Goal: Book appointment/travel/reservation

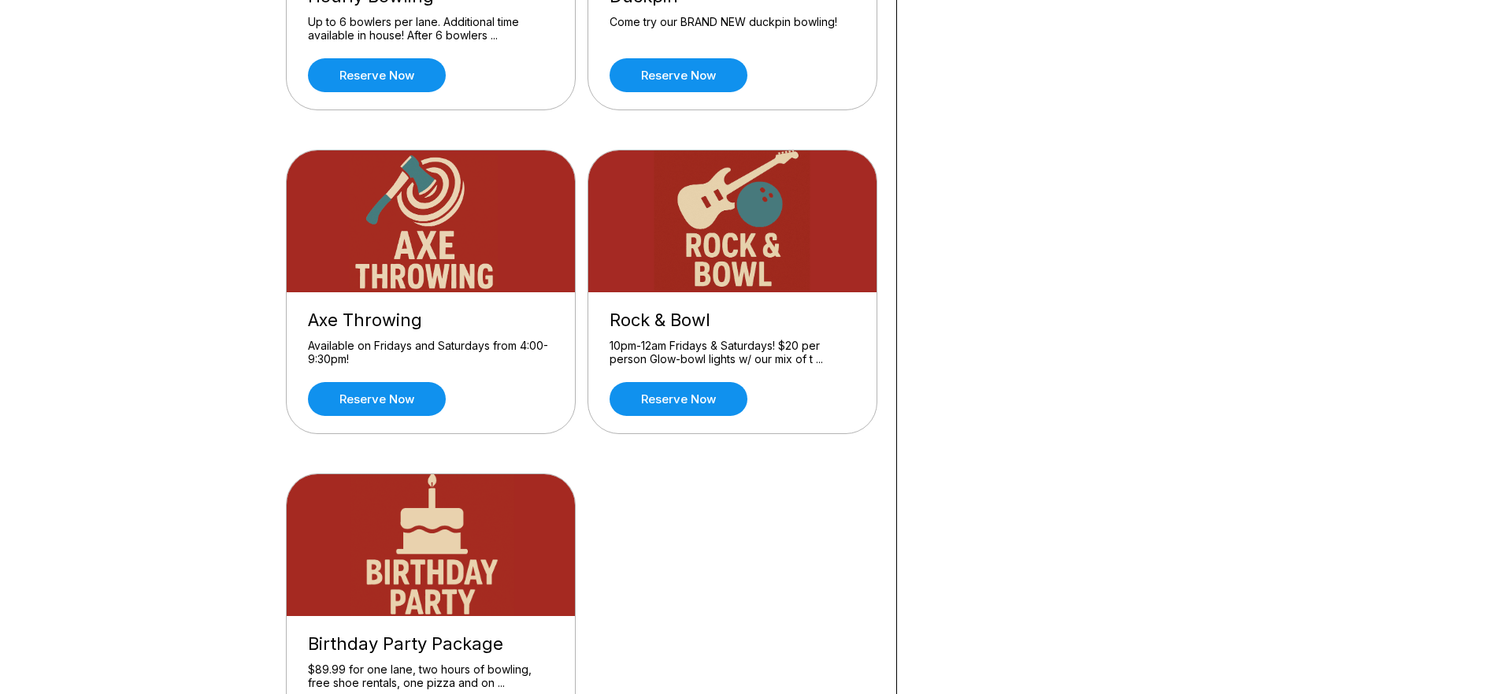
scroll to position [473, 0]
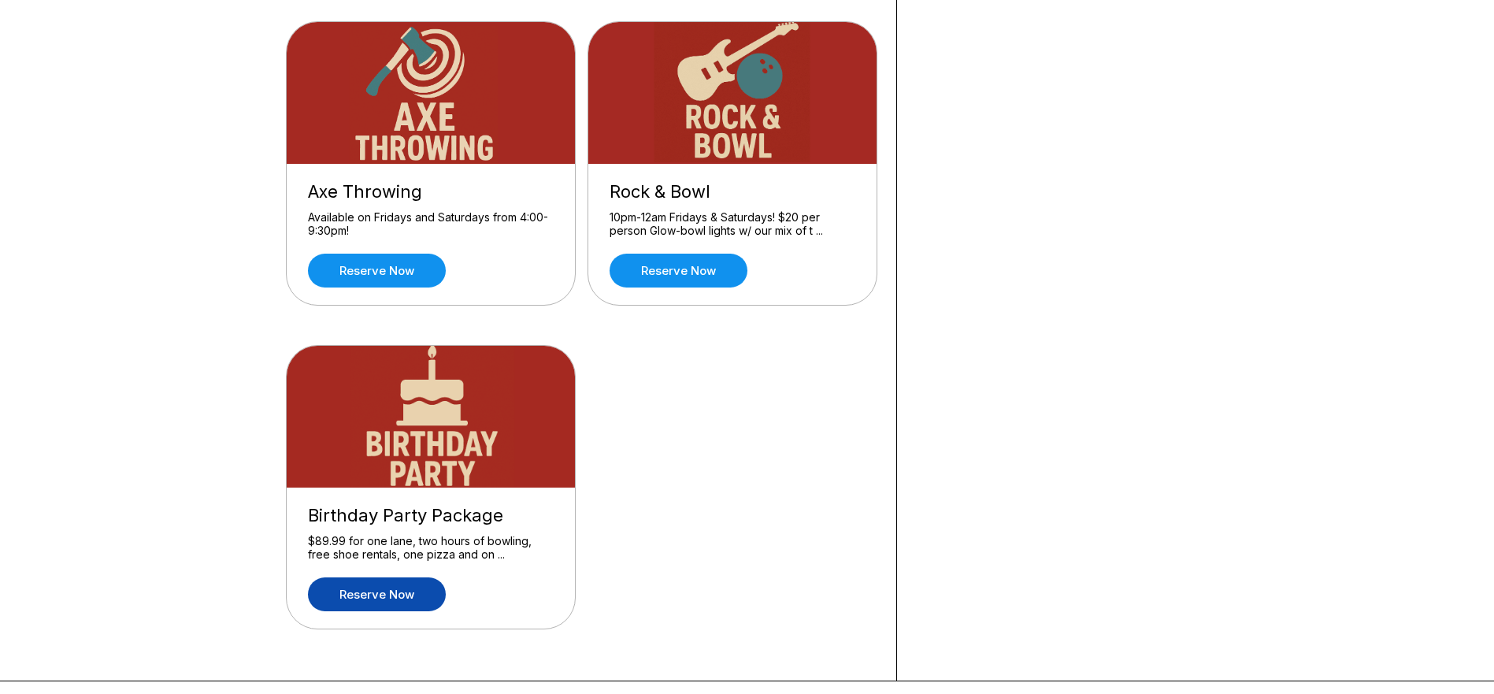
click at [335, 594] on link "Reserve now" at bounding box center [377, 594] width 138 height 34
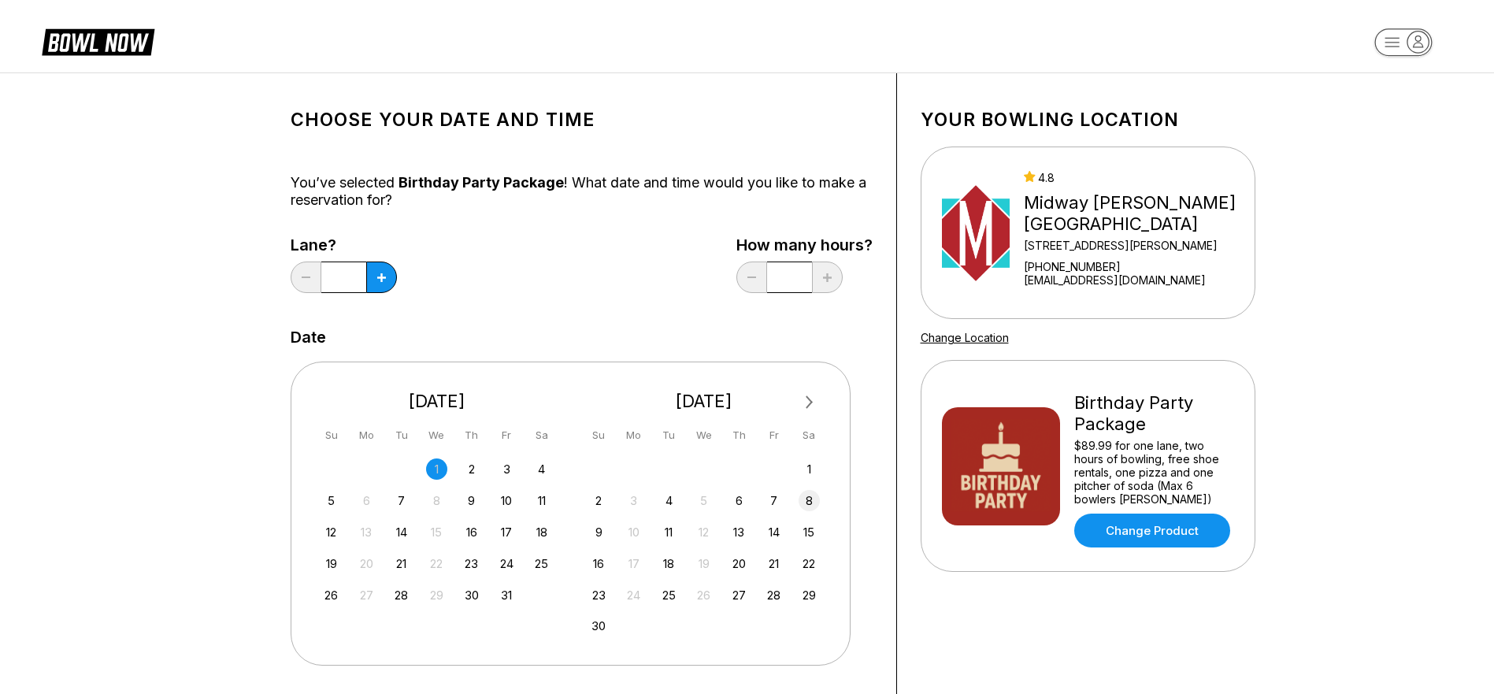
click at [811, 496] on div "8" at bounding box center [809, 500] width 21 height 21
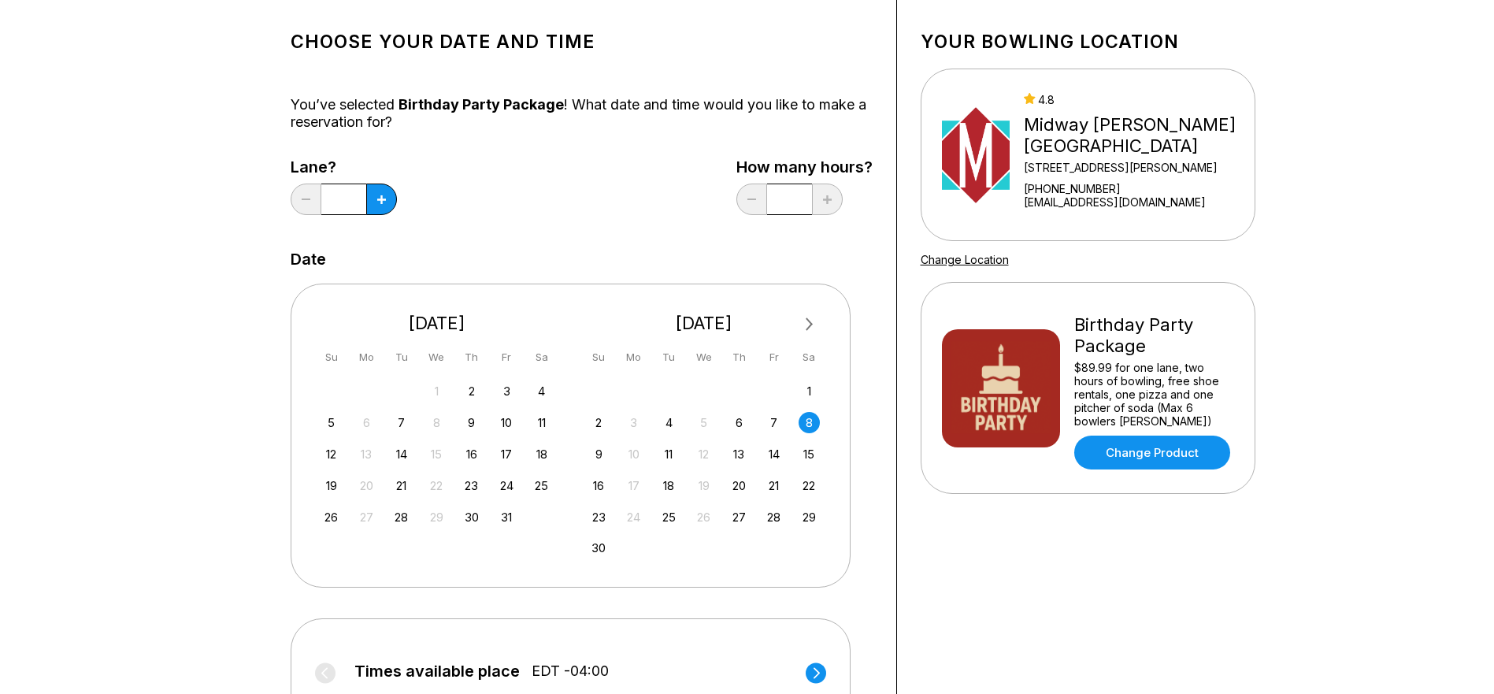
scroll to position [79, 0]
click at [374, 203] on button at bounding box center [381, 199] width 31 height 32
type input "*"
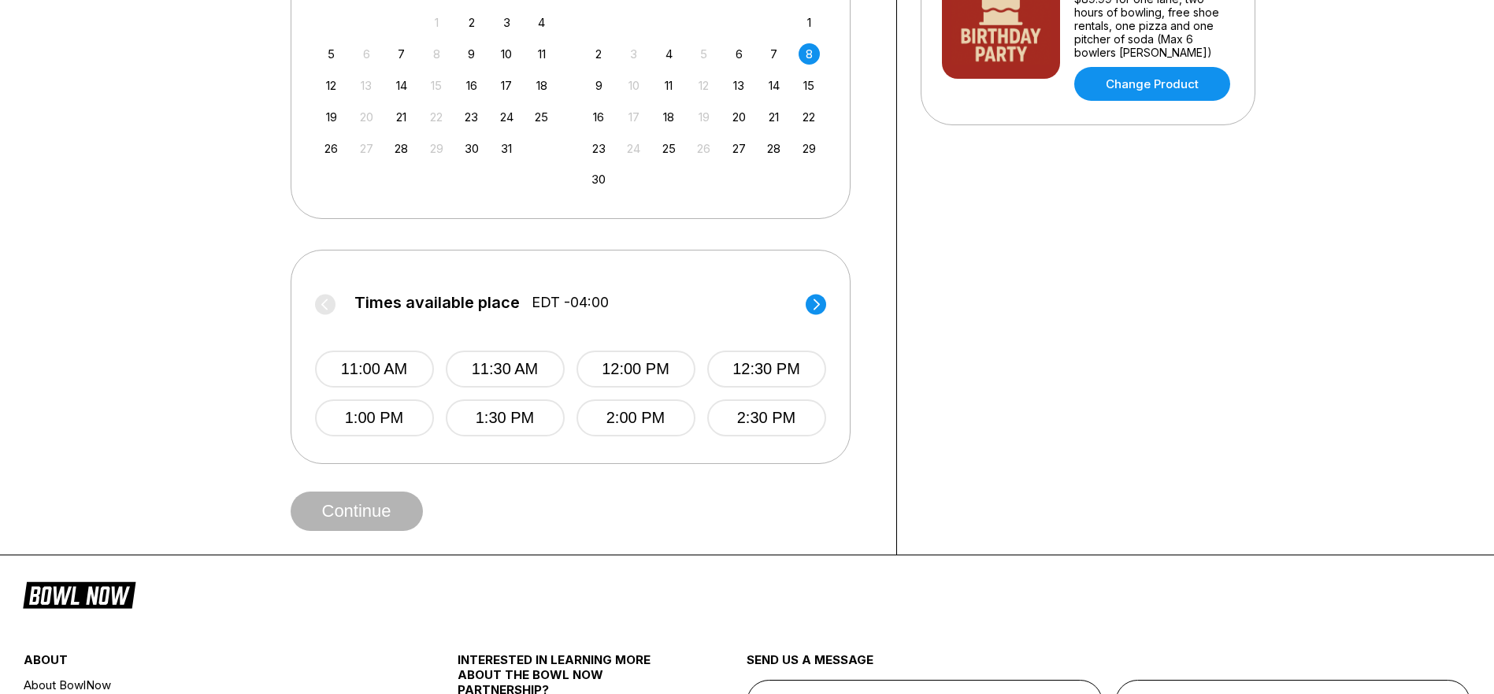
scroll to position [473, 0]
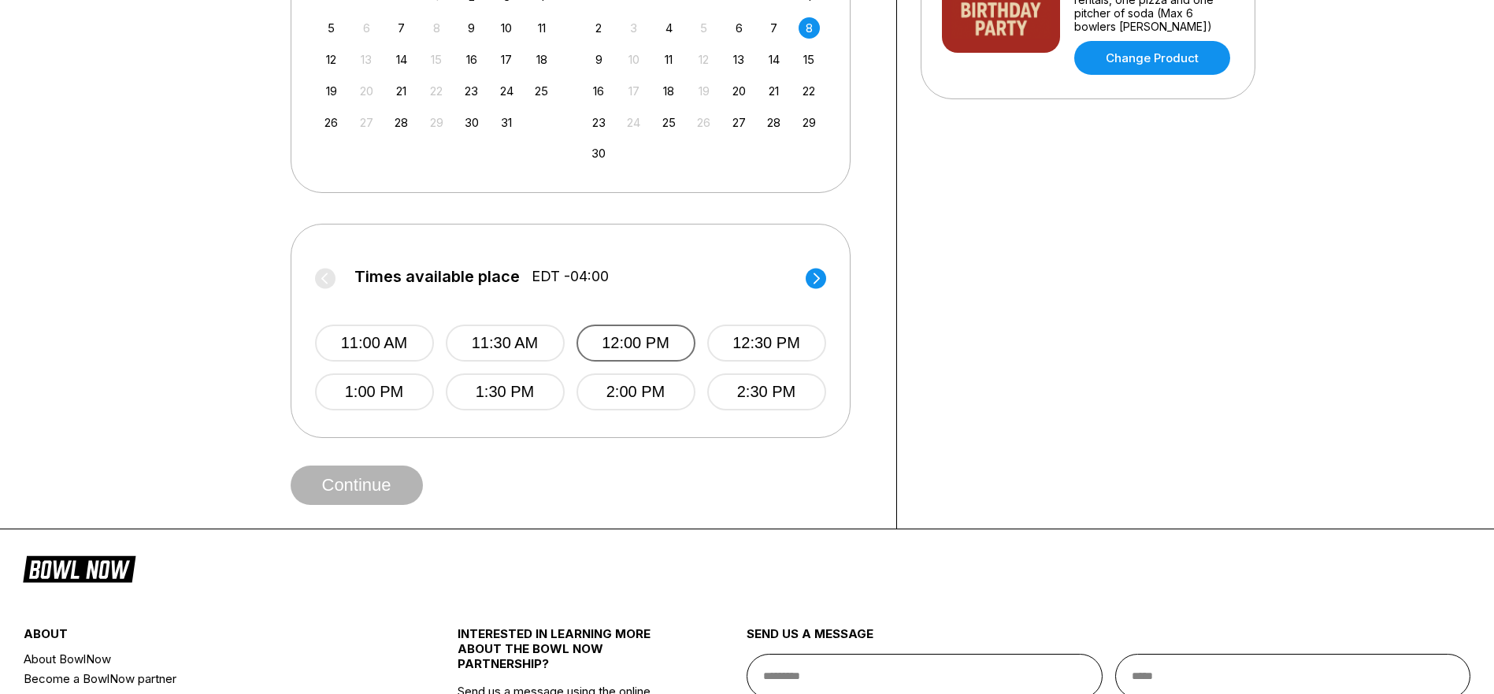
click at [653, 338] on button "12:00 PM" at bounding box center [636, 343] width 119 height 37
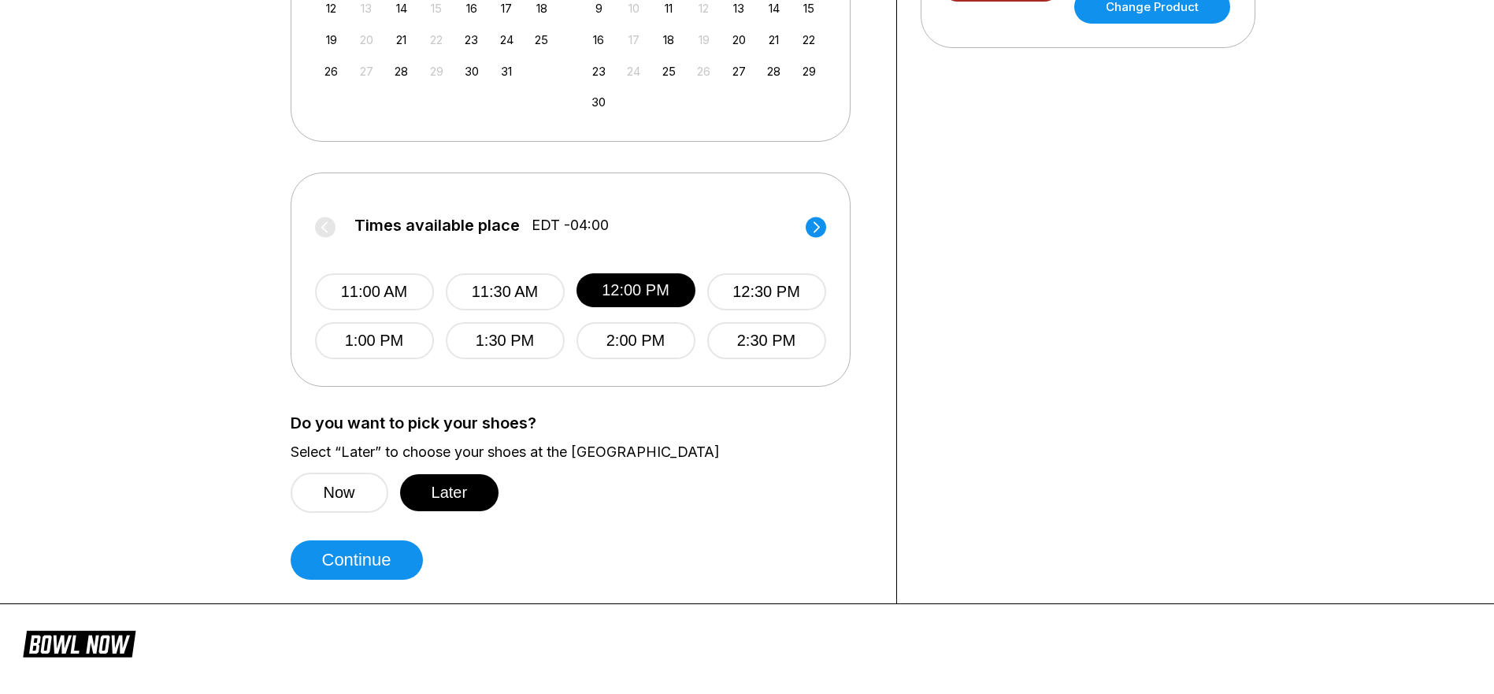
scroll to position [551, 0]
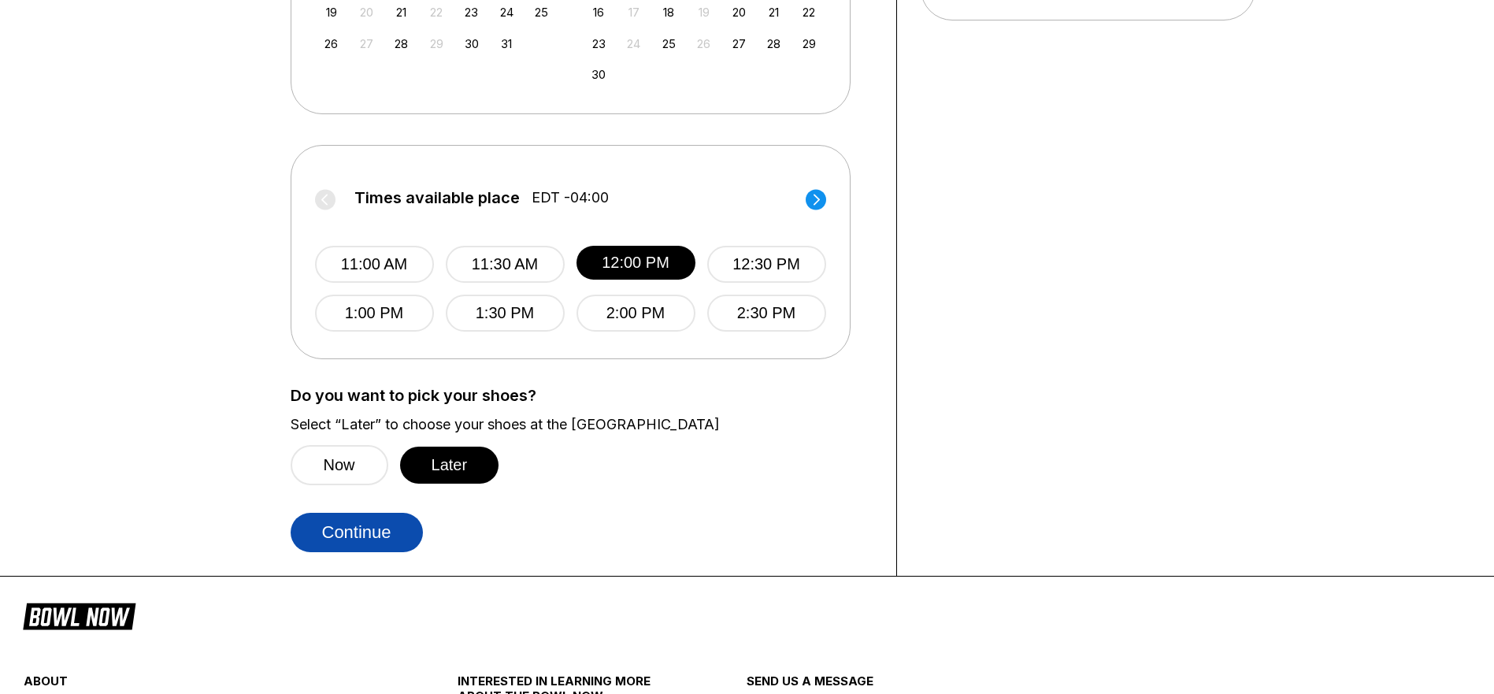
click at [413, 543] on button "Continue" at bounding box center [357, 532] width 132 height 39
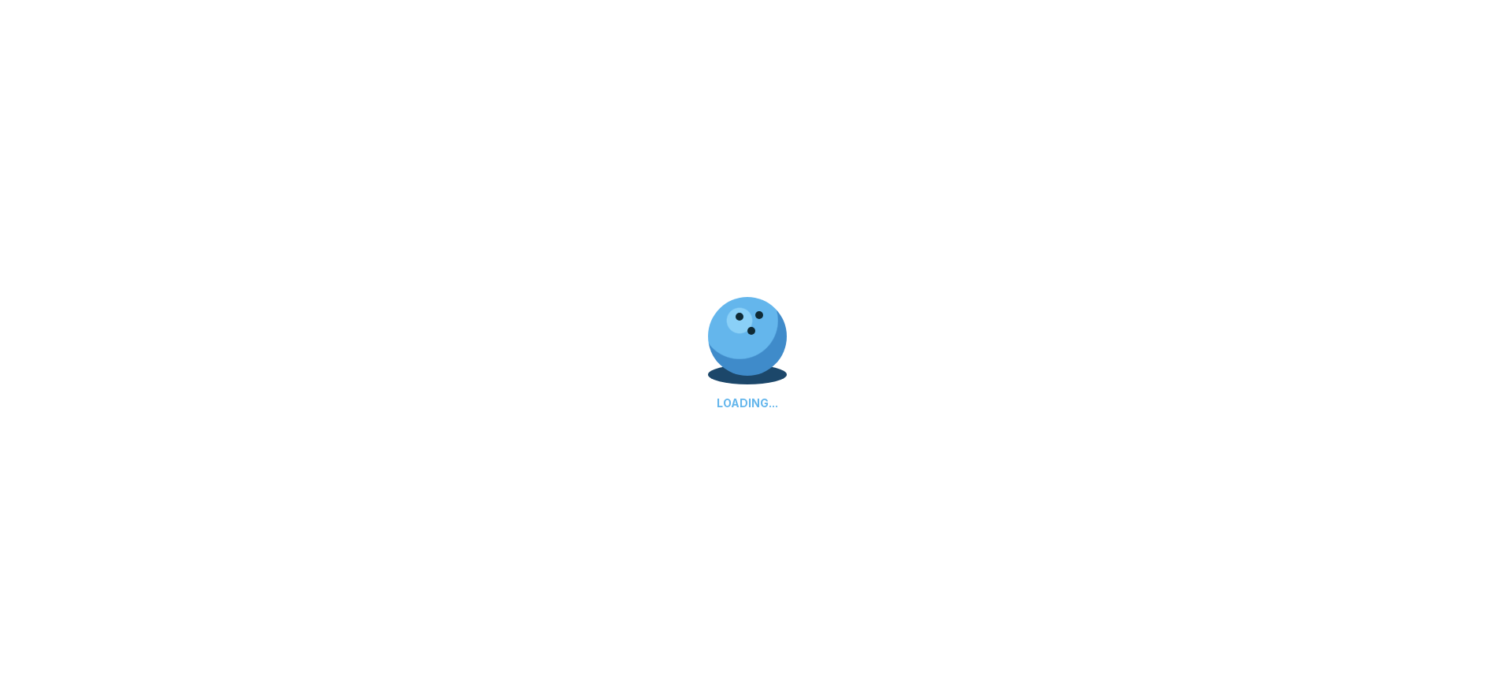
select select "**"
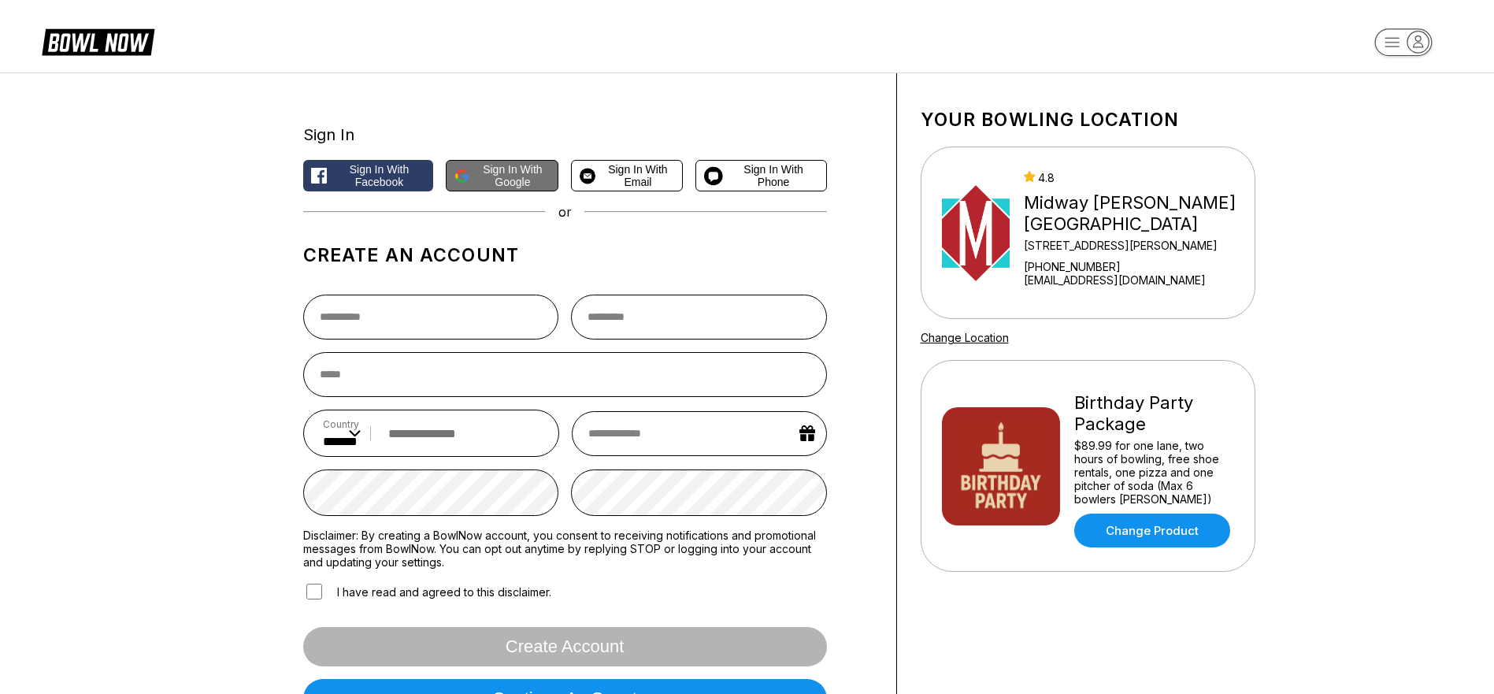
click at [500, 173] on span "Sign in with Google" at bounding box center [513, 175] width 74 height 25
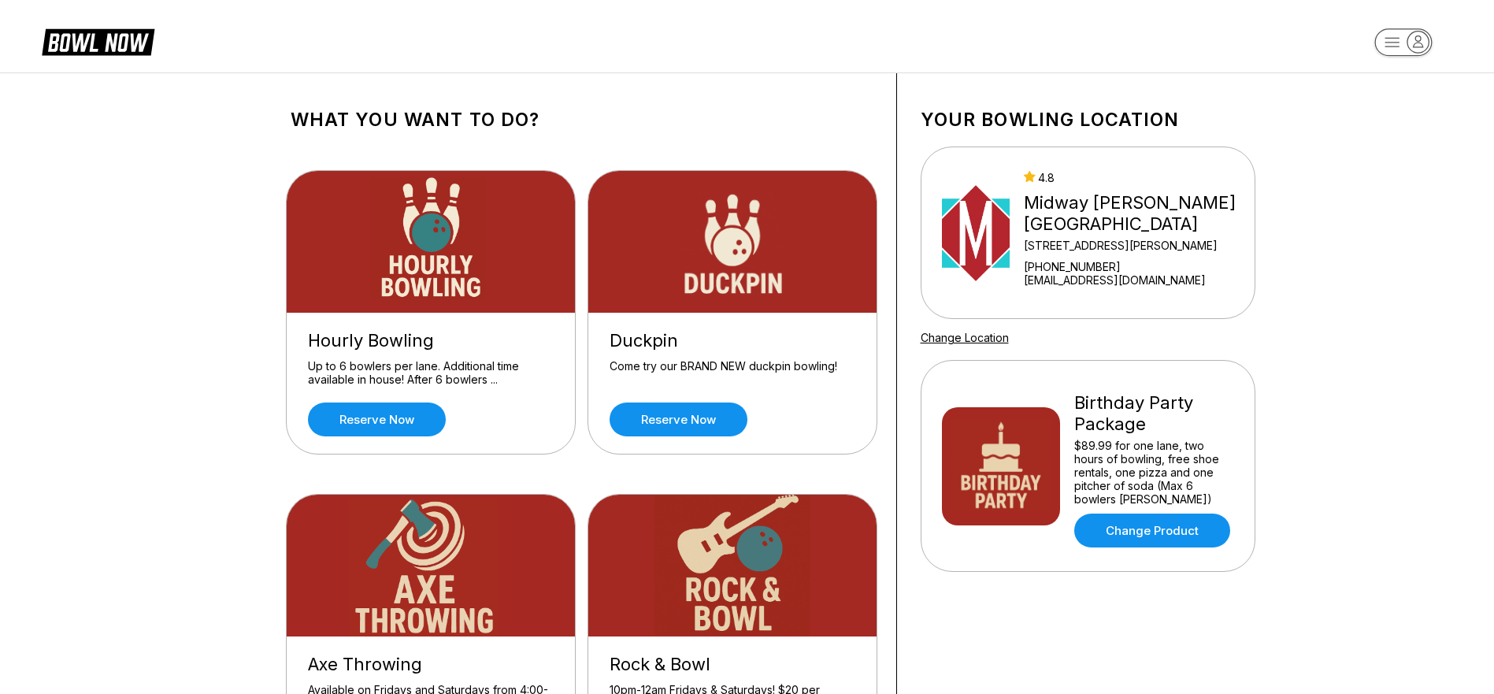
click at [1035, 492] on img at bounding box center [1001, 466] width 118 height 118
click at [1102, 403] on div "Birthday Party Package" at bounding box center [1155, 413] width 160 height 43
click at [1123, 528] on link "Change Product" at bounding box center [1153, 531] width 156 height 34
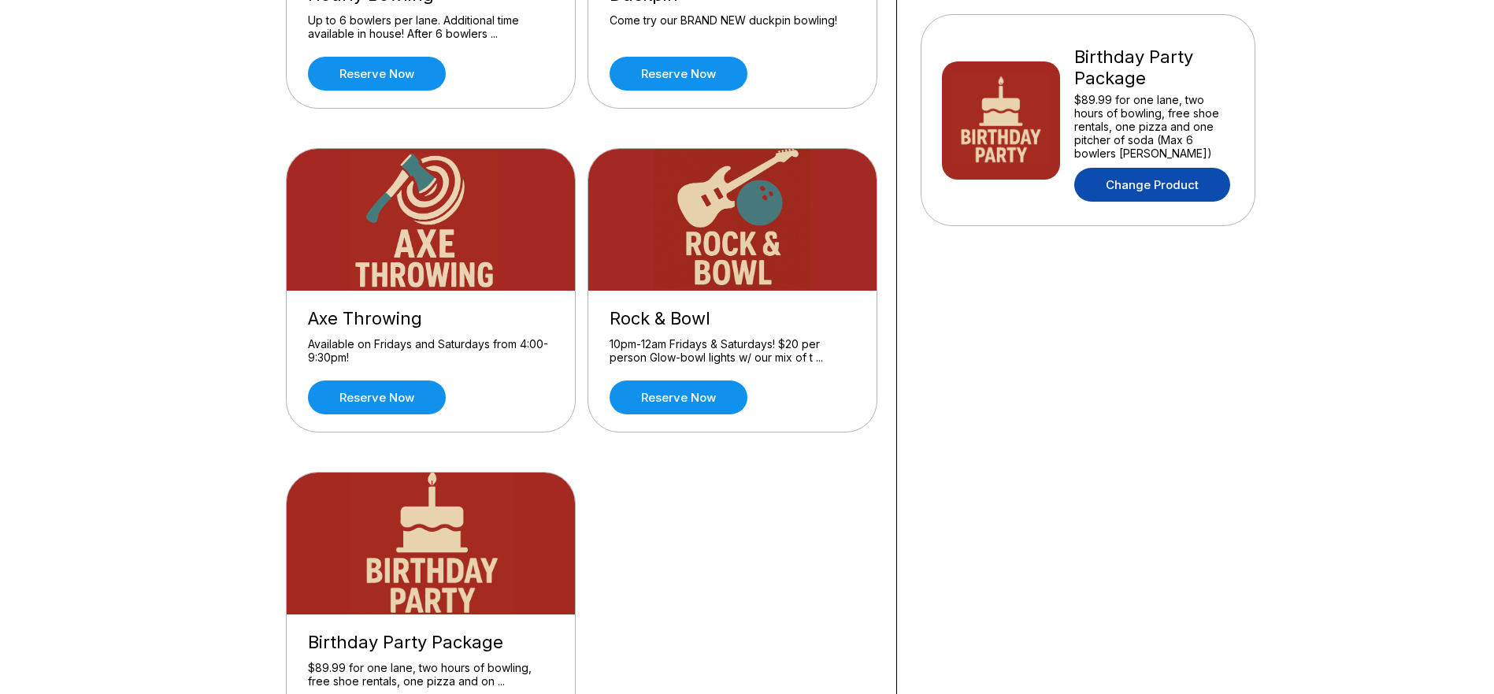
scroll to position [473, 0]
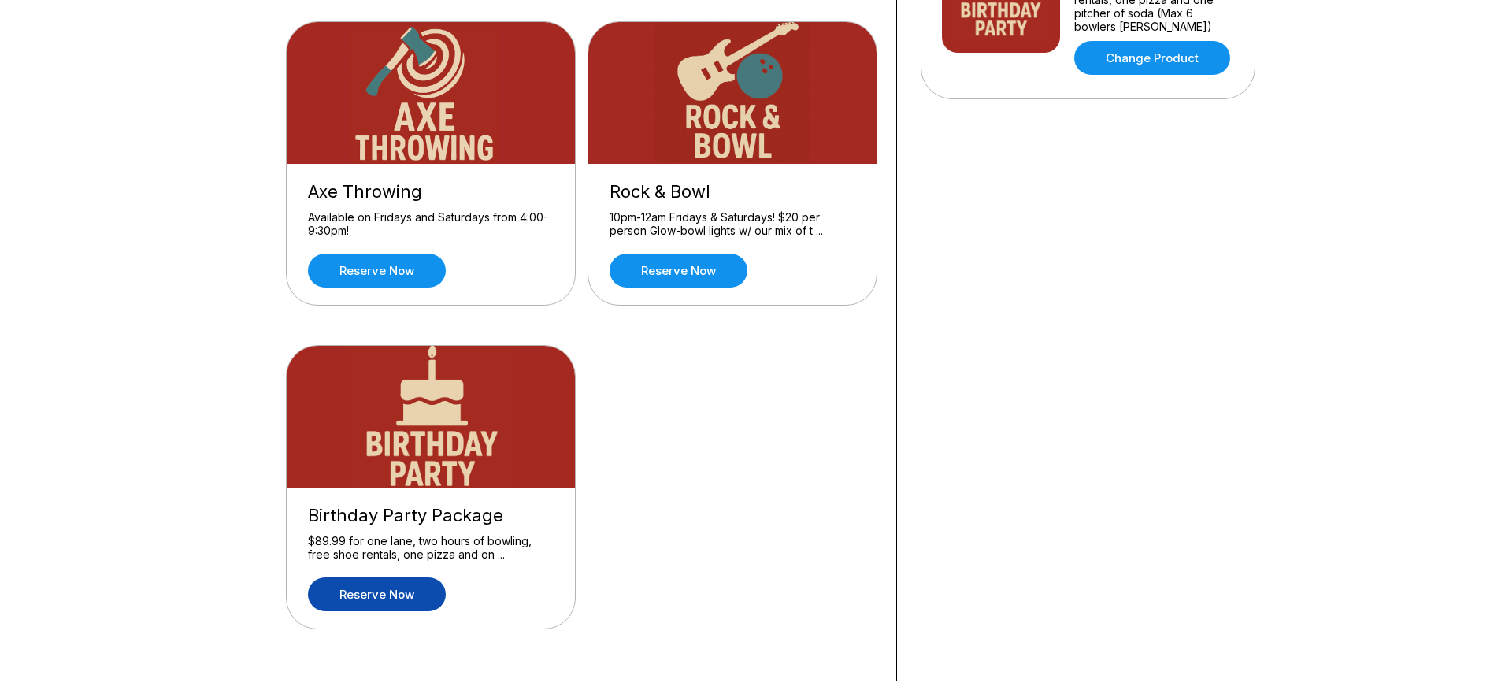
click at [397, 594] on link "Reserve now" at bounding box center [377, 594] width 138 height 34
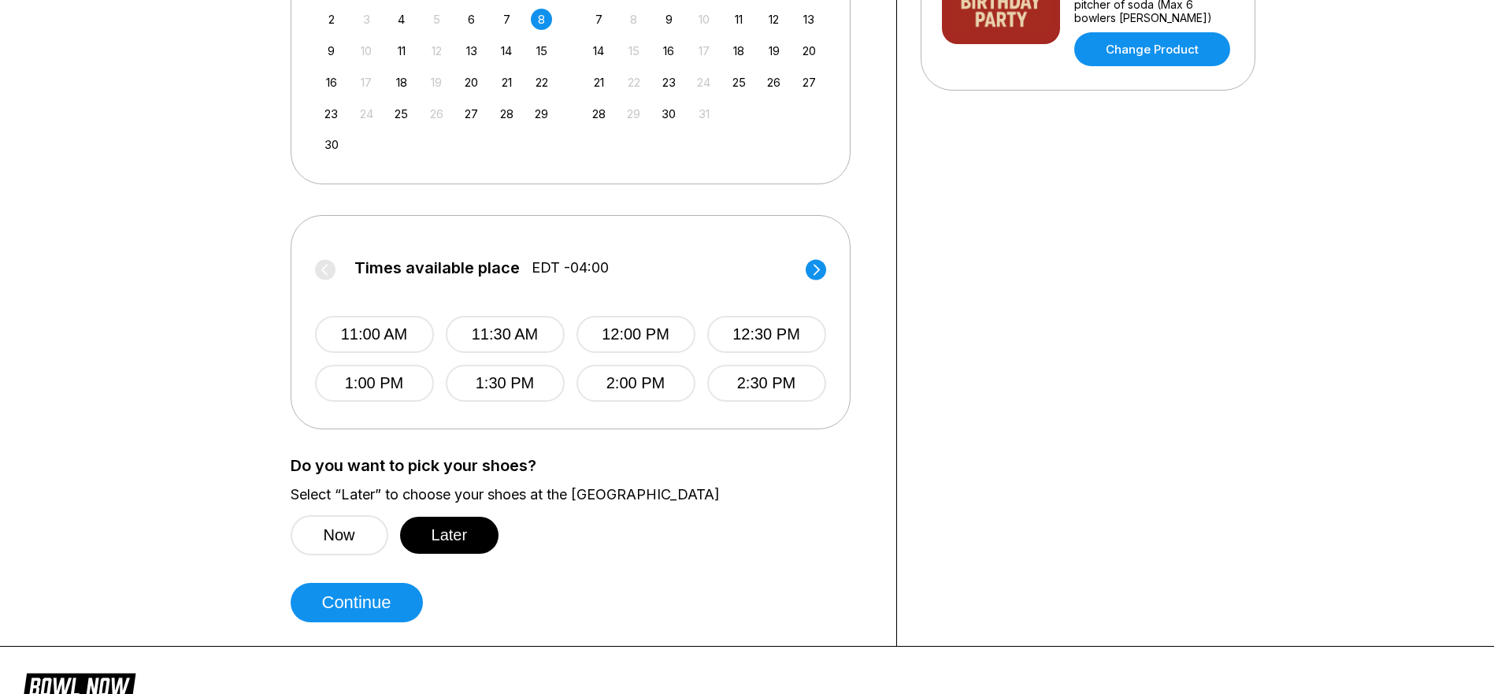
scroll to position [551, 0]
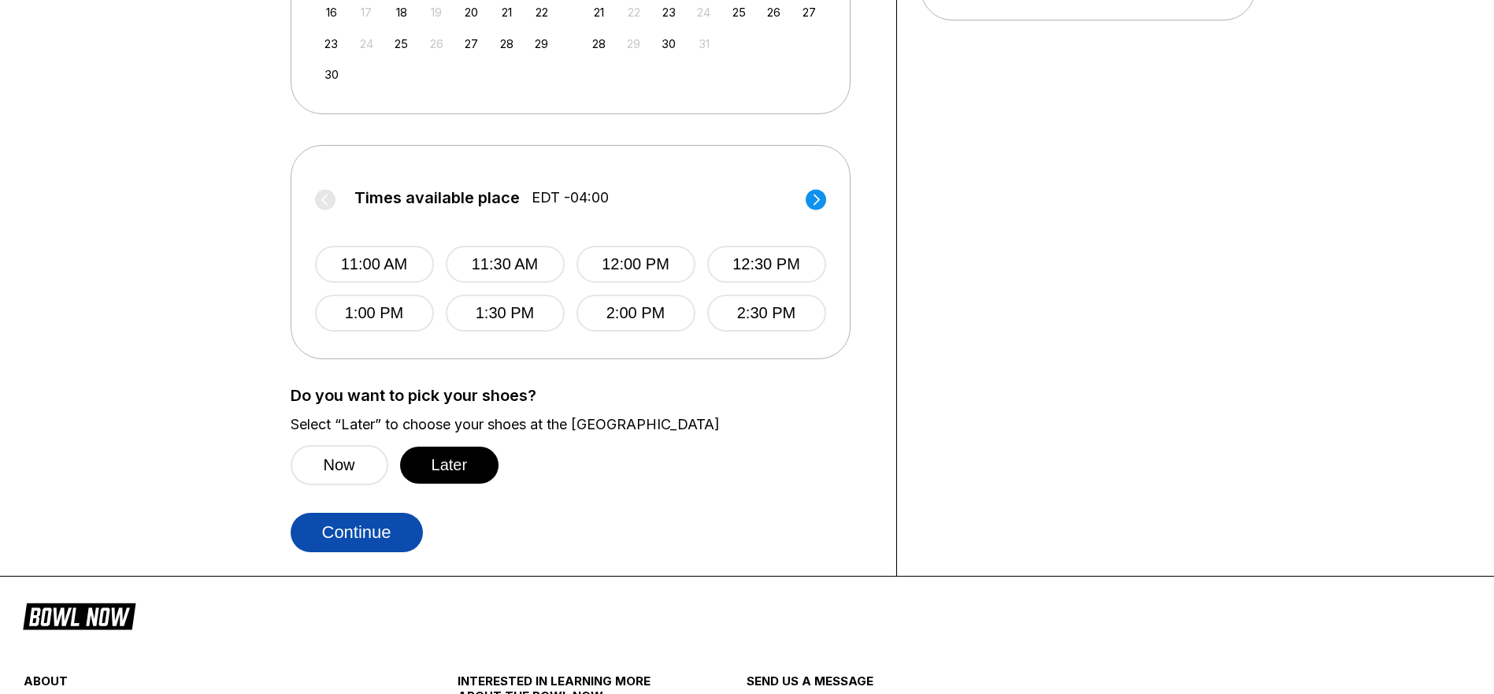
click at [340, 534] on button "Continue" at bounding box center [357, 532] width 132 height 39
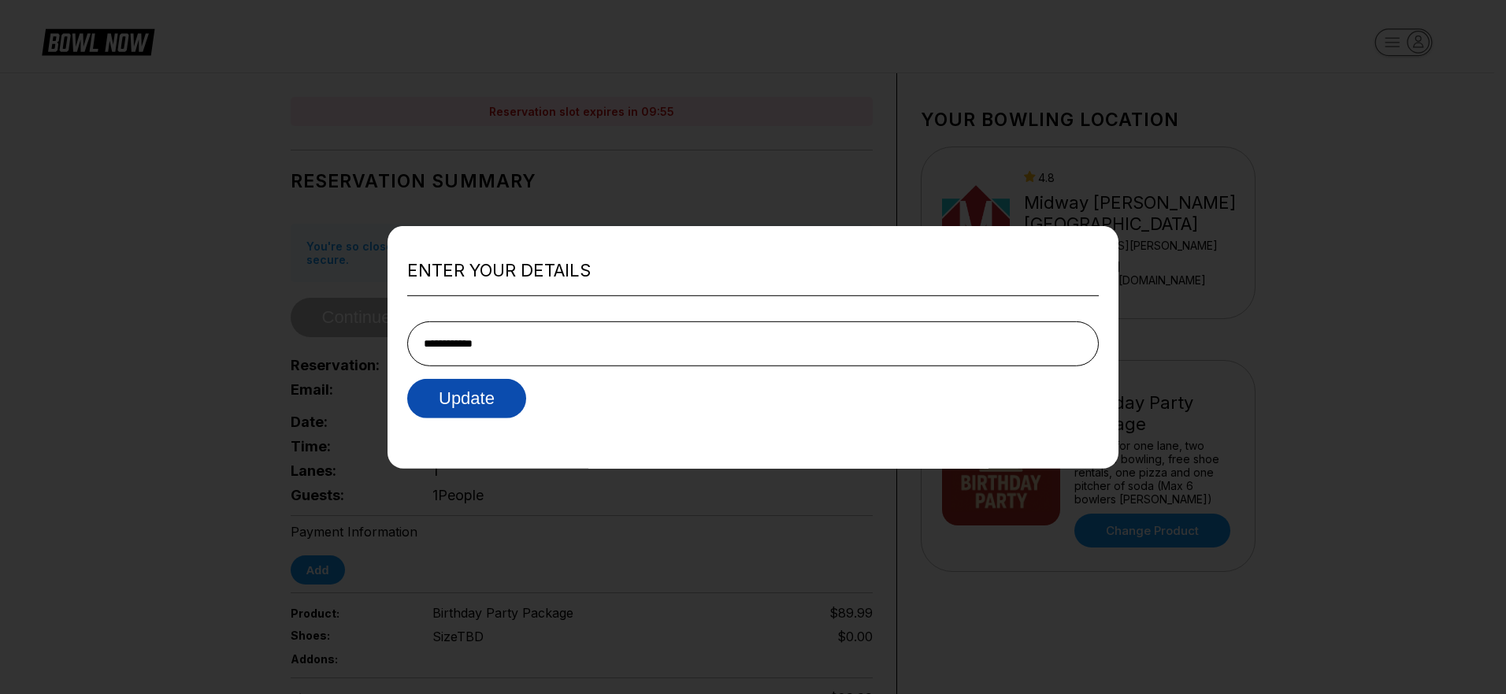
type input "**********"
click at [455, 402] on button "Update" at bounding box center [466, 398] width 119 height 39
